Goal: Task Accomplishment & Management: Manage account settings

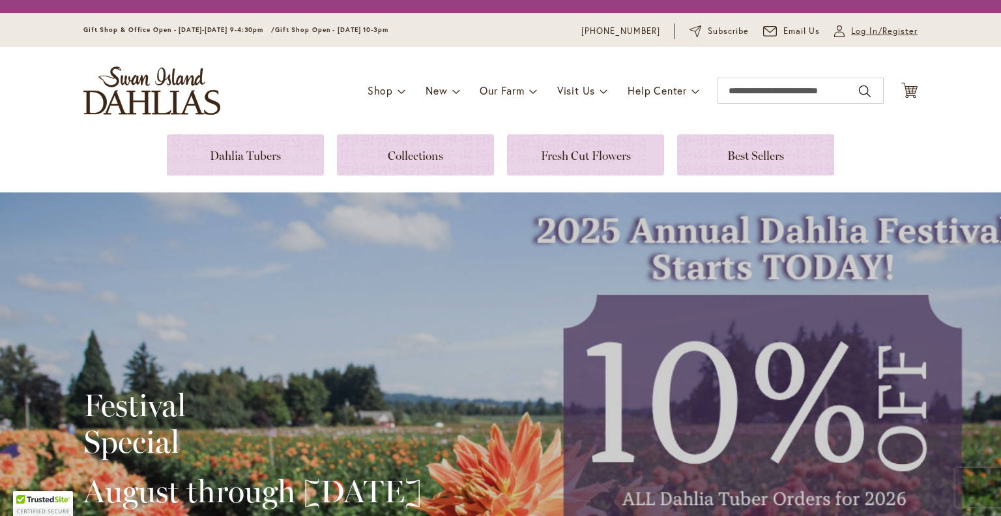
click at [862, 29] on span "Log In/Register" at bounding box center [884, 31] width 67 height 13
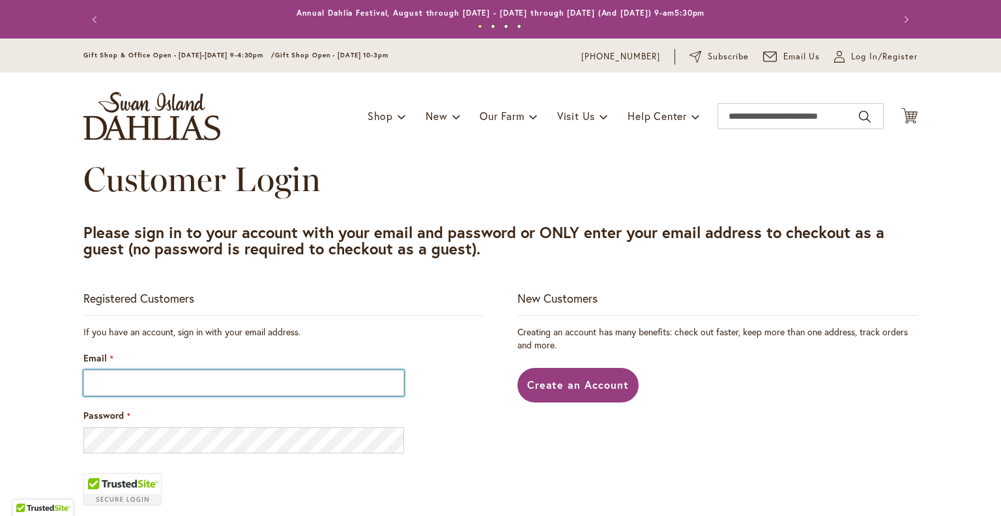
click at [185, 355] on div "Email" at bounding box center [283, 373] width 400 height 44
click at [133, 381] on input "Email" at bounding box center [243, 383] width 321 height 26
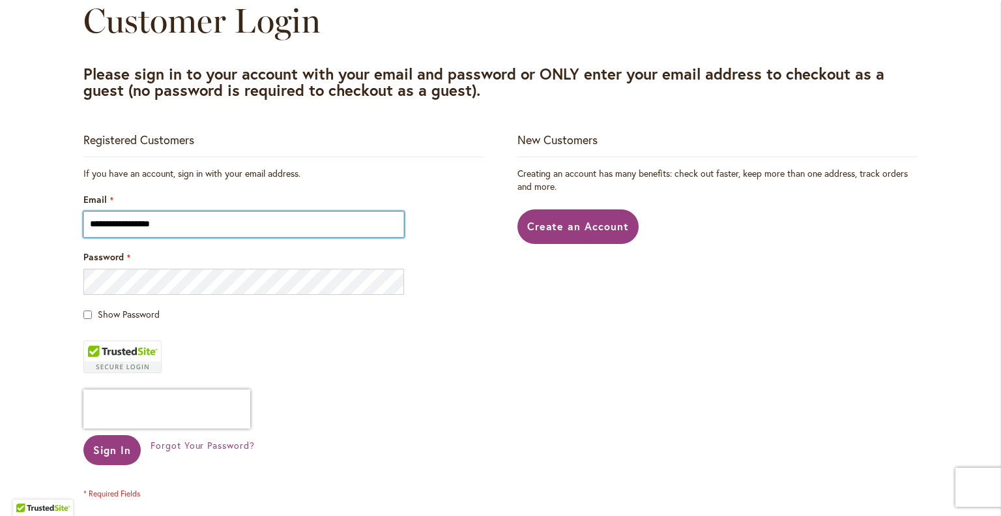
scroll to position [196, 0]
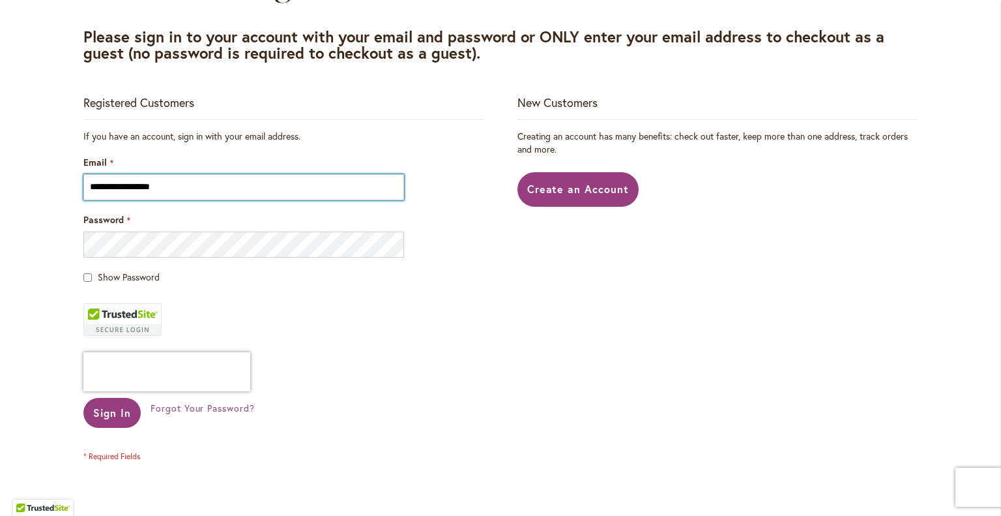
type input "**********"
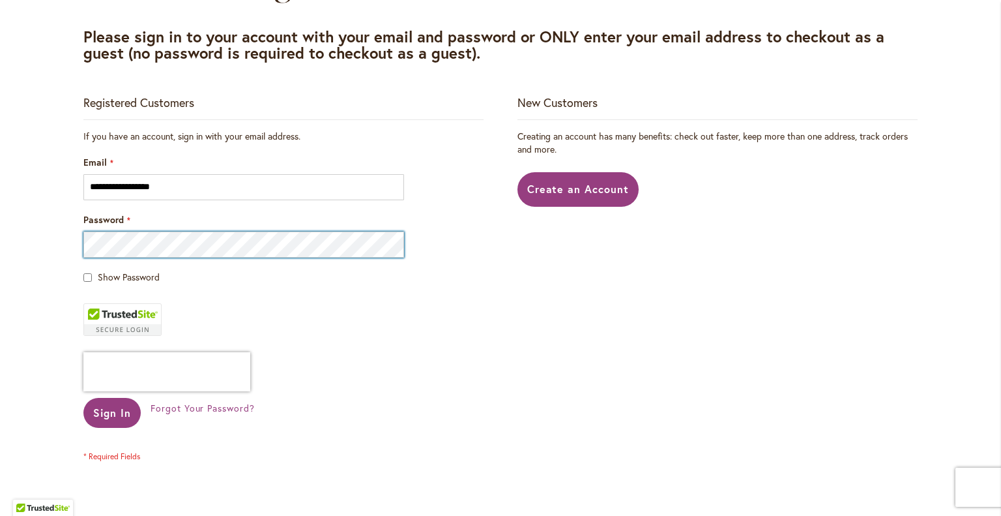
scroll to position [391, 0]
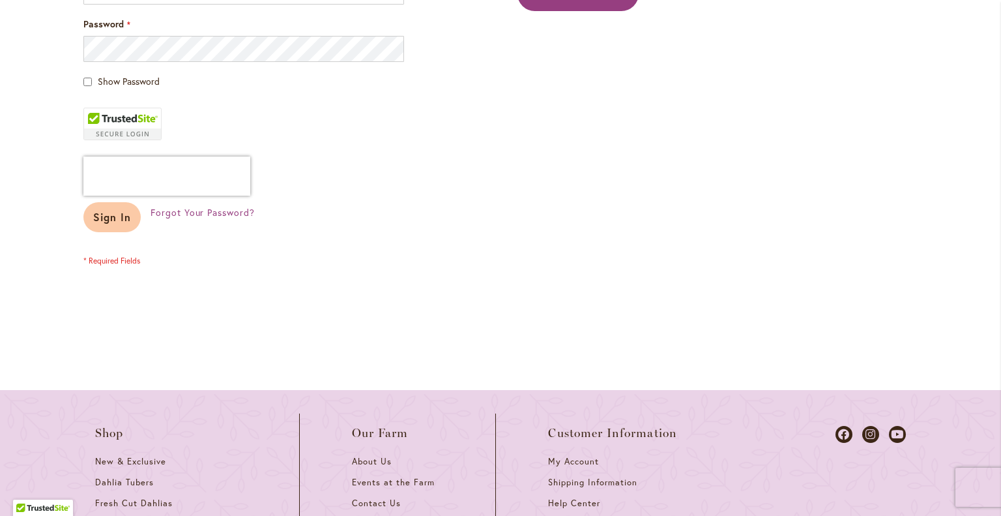
click at [105, 216] on span "Sign In" at bounding box center [112, 217] width 38 height 14
